Goal: Information Seeking & Learning: Check status

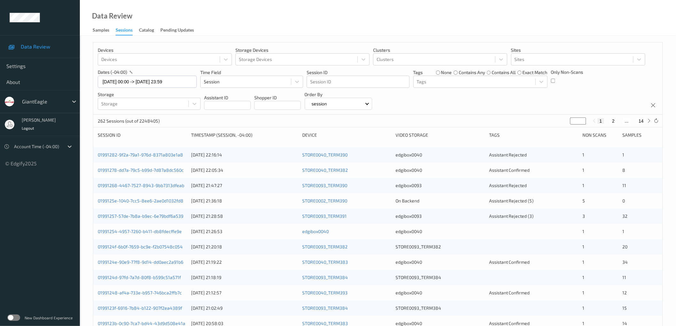
click at [500, 100] on div "Devices Devices Storage Devices Storage Devices Clusters Clusters Sites Sites d…" at bounding box center [377, 78] width 569 height 72
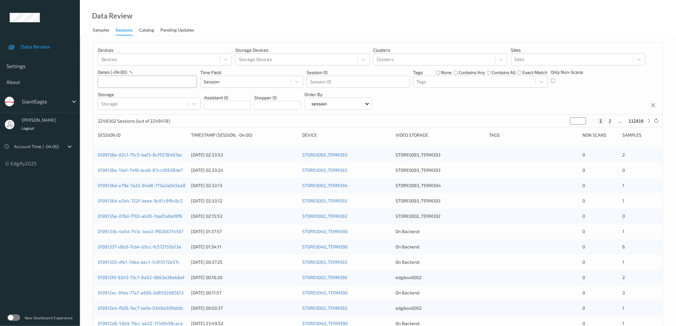
click at [164, 82] on input "text" at bounding box center [147, 82] width 99 height 12
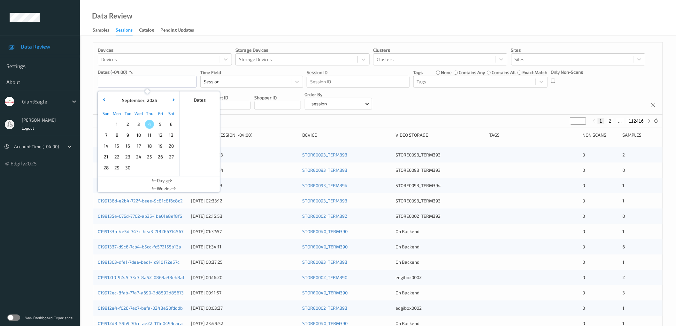
click at [139, 125] on span "3" at bounding box center [138, 124] width 9 height 9
type input "[DATE] 00:00 -> [DATE] 23:59"
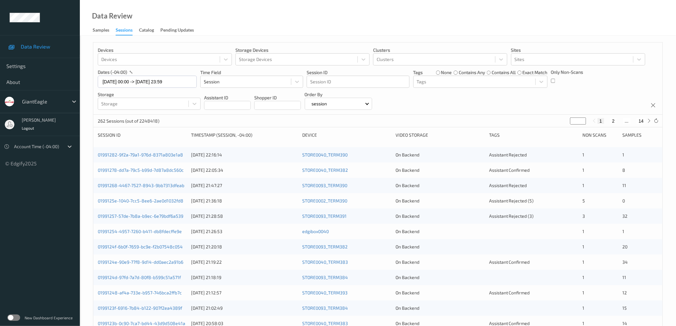
click at [550, 98] on div "Devices Devices Storage Devices Storage Devices Clusters Clusters Sites Sites d…" at bounding box center [377, 78] width 569 height 72
click at [612, 122] on button "2" at bounding box center [613, 121] width 6 height 6
type input "*"
click at [620, 120] on button "3" at bounding box center [619, 121] width 6 height 6
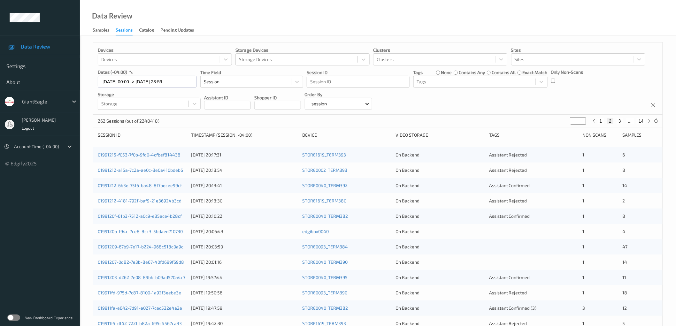
type input "*"
click at [649, 120] on icon at bounding box center [649, 120] width 5 height 5
type input "*"
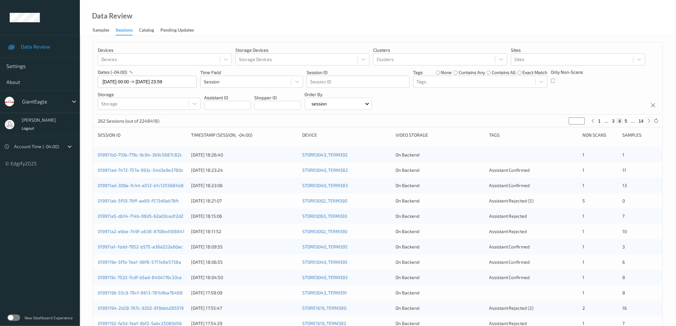
click at [649, 122] on icon at bounding box center [649, 120] width 5 height 5
type input "*"
click at [649, 121] on icon at bounding box center [649, 120] width 5 height 5
type input "*"
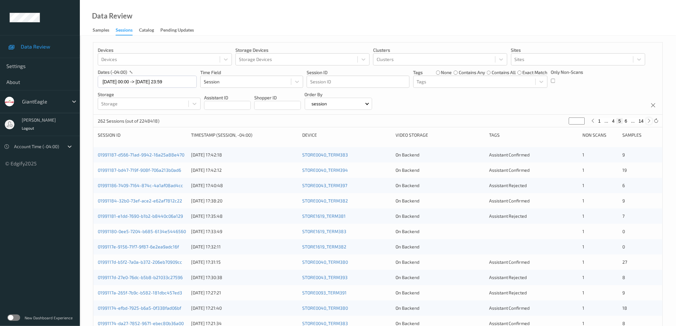
type input "*"
click at [650, 121] on icon at bounding box center [649, 120] width 5 height 5
type input "*"
click at [641, 121] on button "14" at bounding box center [641, 121] width 9 height 6
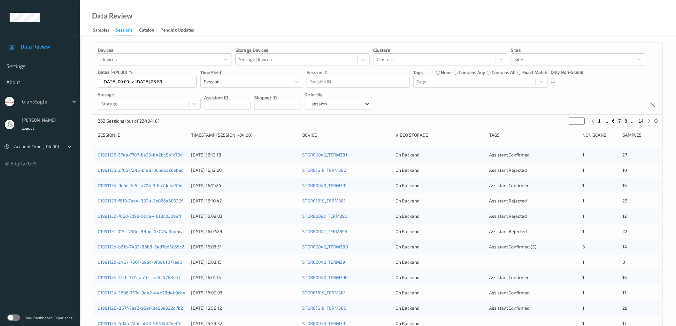
type input "**"
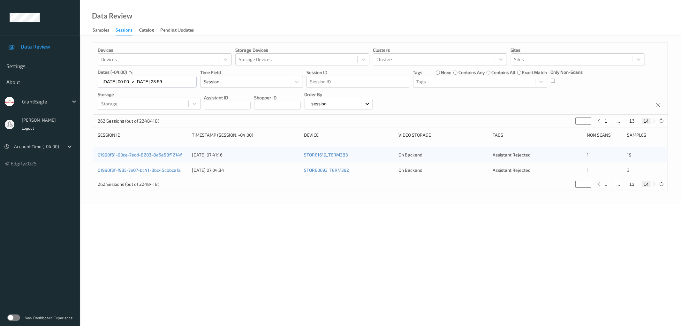
click at [635, 121] on button "13" at bounding box center [632, 121] width 9 height 6
type input "**"
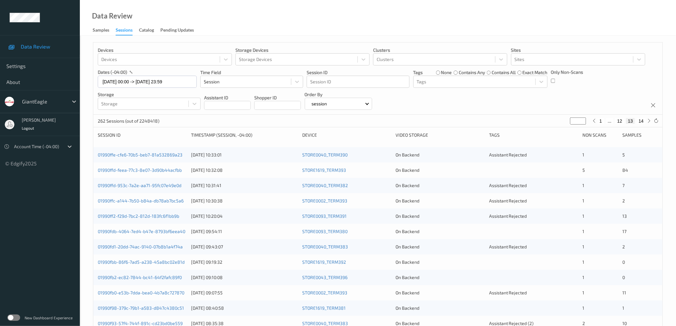
click at [619, 120] on button "12" at bounding box center [619, 121] width 9 height 6
type input "**"
click at [615, 120] on button "11" at bounding box center [614, 121] width 9 height 6
type input "**"
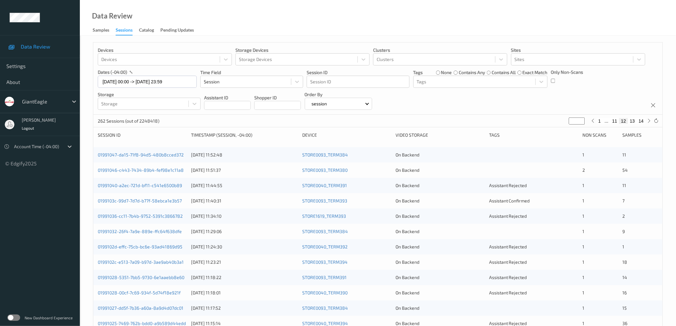
type input "**"
click at [525, 102] on div "Devices Devices Storage Devices Storage Devices Clusters Clusters Sites Sites d…" at bounding box center [377, 78] width 569 height 72
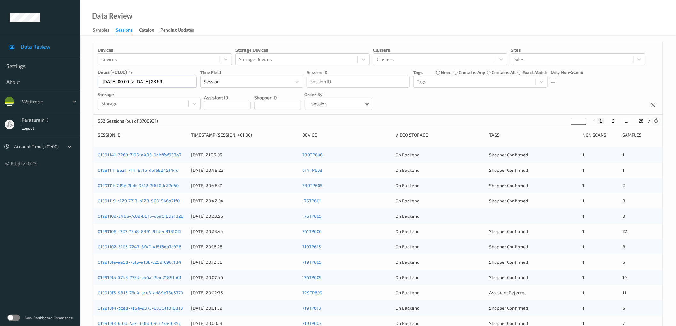
click at [656, 120] on icon at bounding box center [656, 120] width 5 height 5
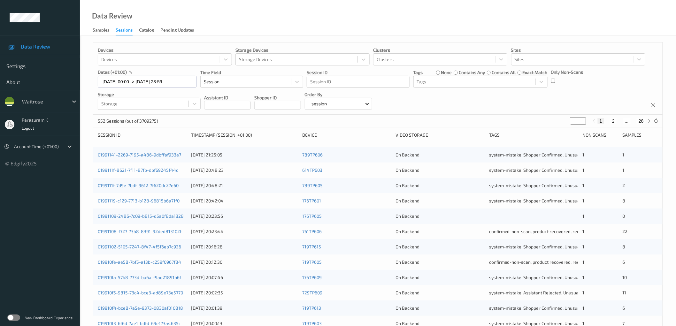
click at [613, 120] on button "2" at bounding box center [613, 121] width 6 height 6
type input "*"
click at [619, 120] on button "3" at bounding box center [619, 121] width 6 height 6
type input "*"
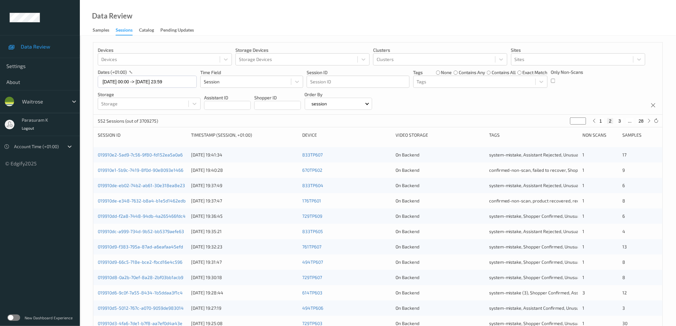
type input "*"
click at [600, 121] on button "1" at bounding box center [601, 121] width 6 height 6
type input "*"
click at [168, 217] on link "01991109-2486-7c09-b815-d5a0f8da1328" at bounding box center [141, 215] width 86 height 5
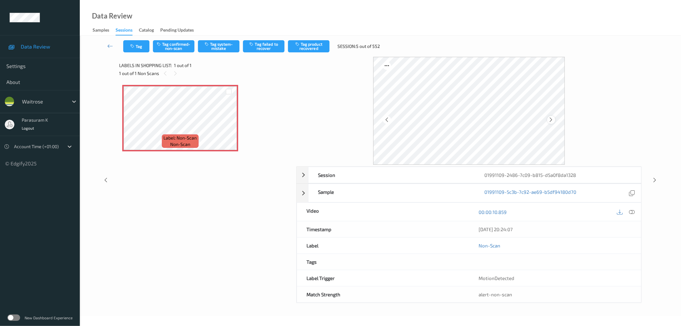
click at [551, 119] on icon at bounding box center [551, 120] width 5 height 6
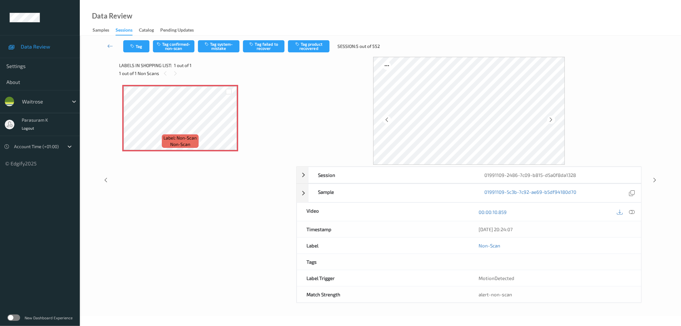
click at [551, 119] on icon at bounding box center [551, 120] width 5 height 6
click at [633, 210] on icon at bounding box center [632, 212] width 6 height 6
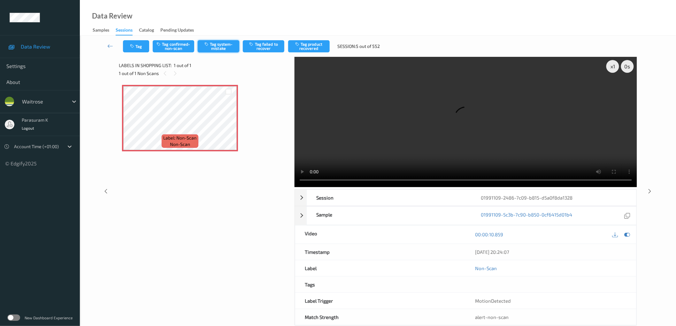
click at [227, 46] on button "Tag system-mistake" at bounding box center [219, 46] width 42 height 12
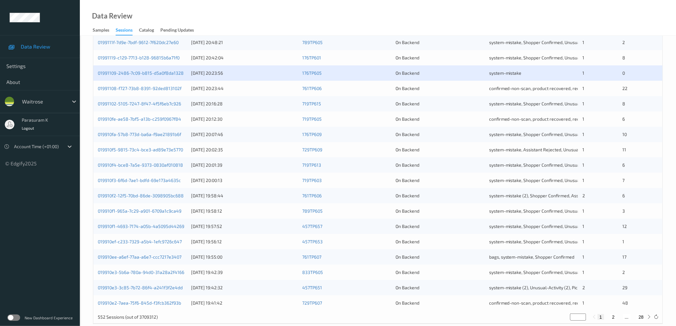
scroll to position [154, 0]
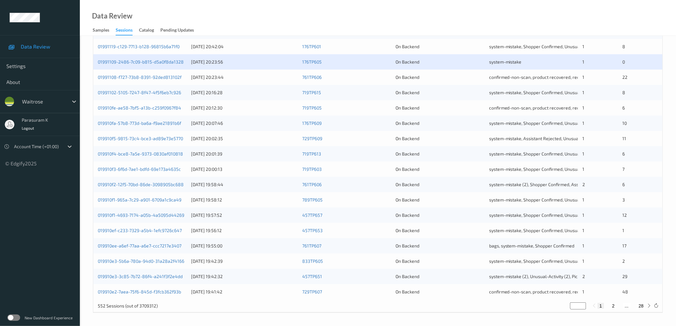
click at [615, 306] on button "2" at bounding box center [613, 306] width 6 height 6
type input "*"
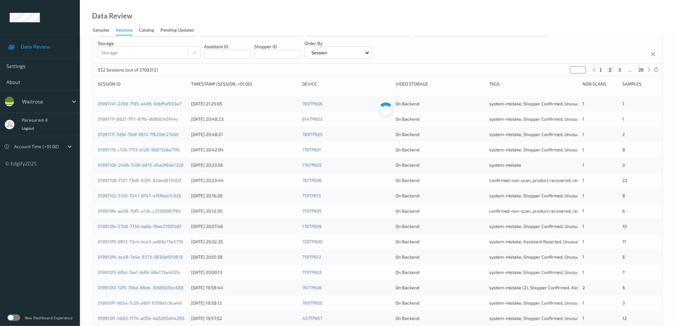
scroll to position [0, 0]
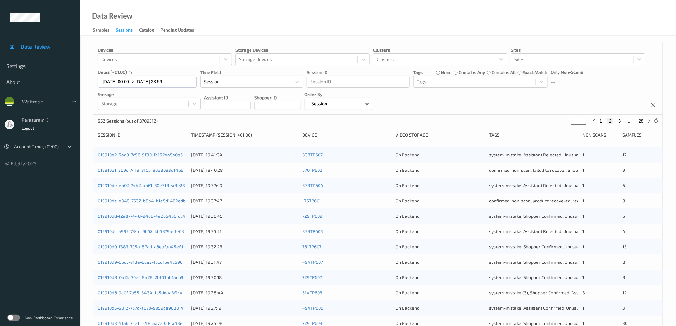
click at [620, 121] on button "3" at bounding box center [619, 121] width 6 height 6
type input "*"
click at [622, 121] on button "4" at bounding box center [623, 121] width 6 height 6
type input "*"
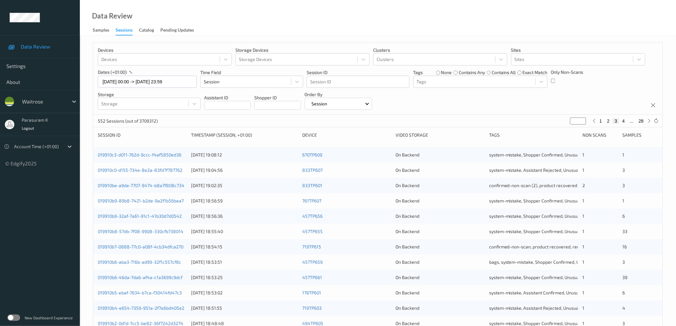
type input "*"
click at [626, 120] on button "5" at bounding box center [626, 121] width 6 height 6
type input "*"
click at [627, 120] on button "6" at bounding box center [626, 121] width 6 height 6
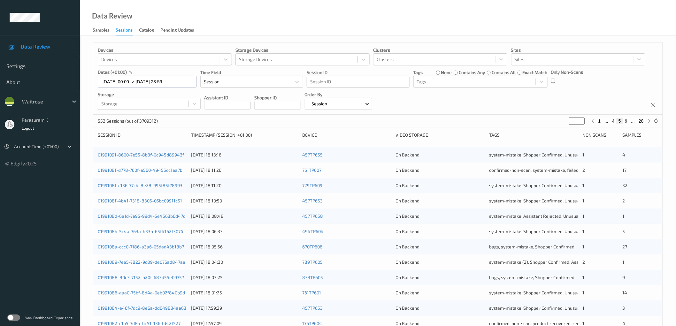
type input "*"
click at [625, 121] on button "7" at bounding box center [626, 121] width 6 height 6
type input "*"
